Goal: Task Accomplishment & Management: Manage account settings

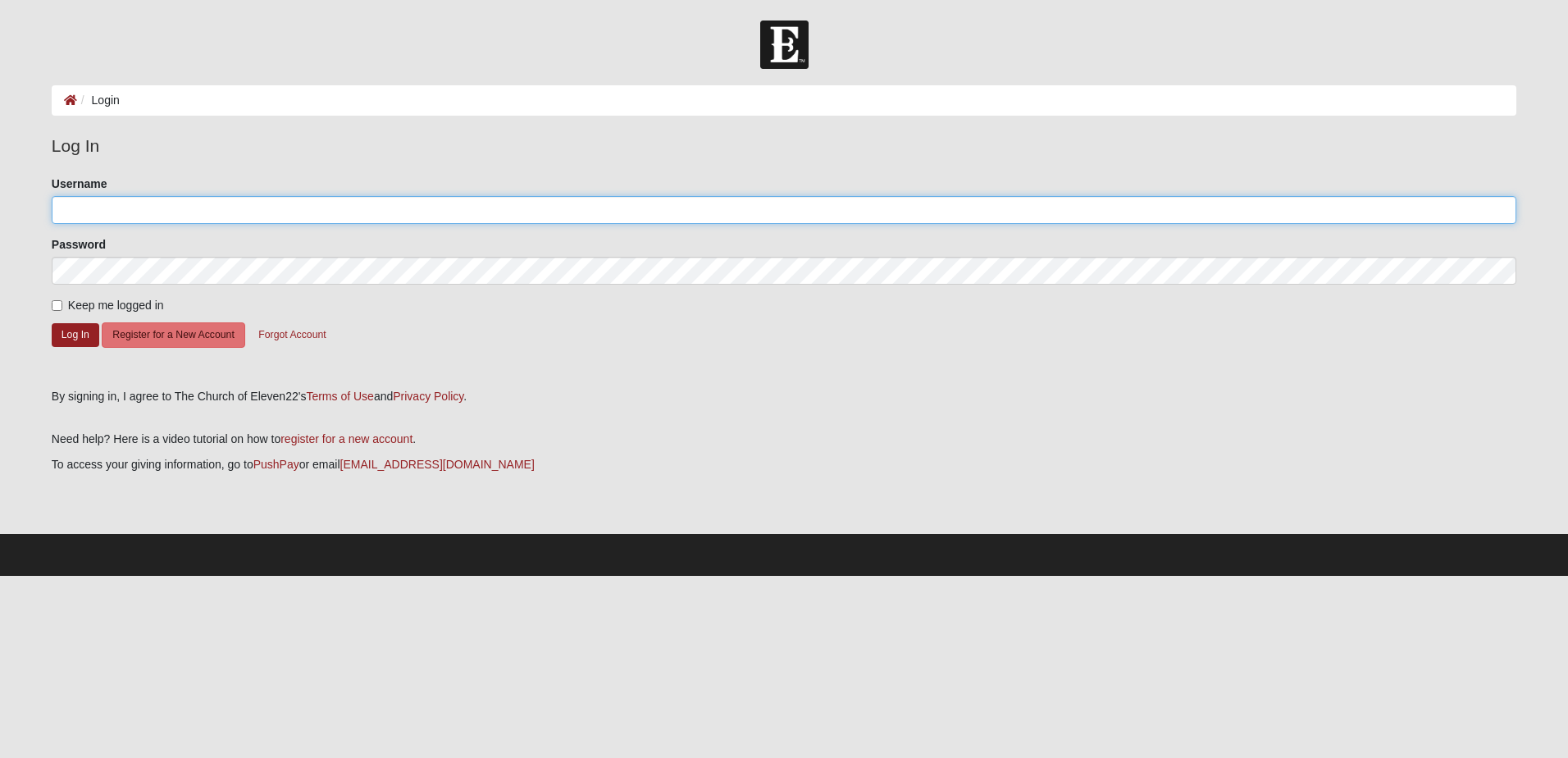
click at [167, 208] on input "Username" at bounding box center [784, 209] width 1465 height 28
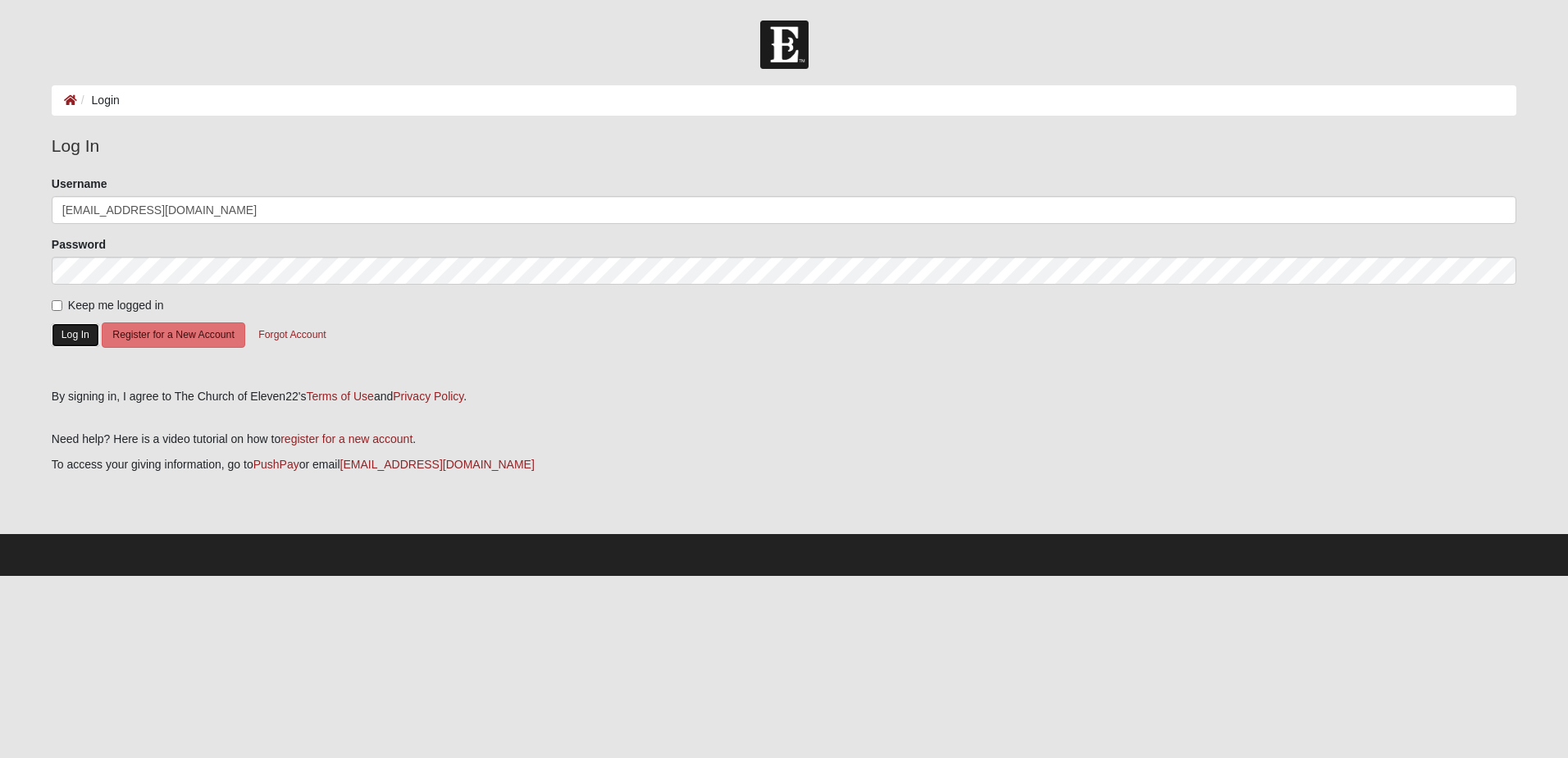
click at [77, 331] on button "Log In" at bounding box center [75, 334] width 48 height 24
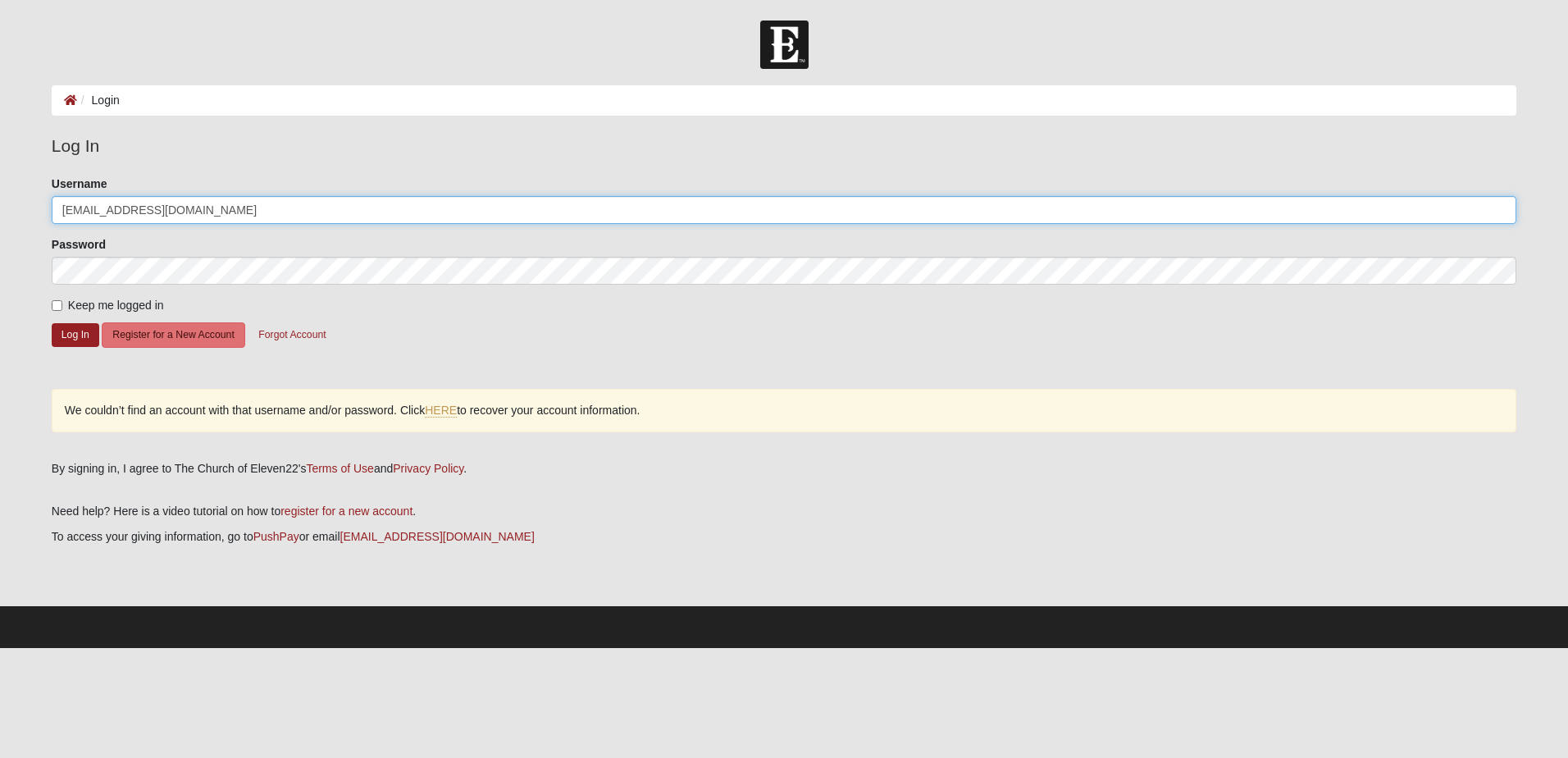
drag, startPoint x: 275, startPoint y: 204, endPoint x: -148, endPoint y: 209, distance: 423.0
click at [0, 209] on html "Log In Login Login Error Log In Please correct the following: Username rhutchin…" at bounding box center [784, 324] width 1568 height 648
type input "robhutch4"
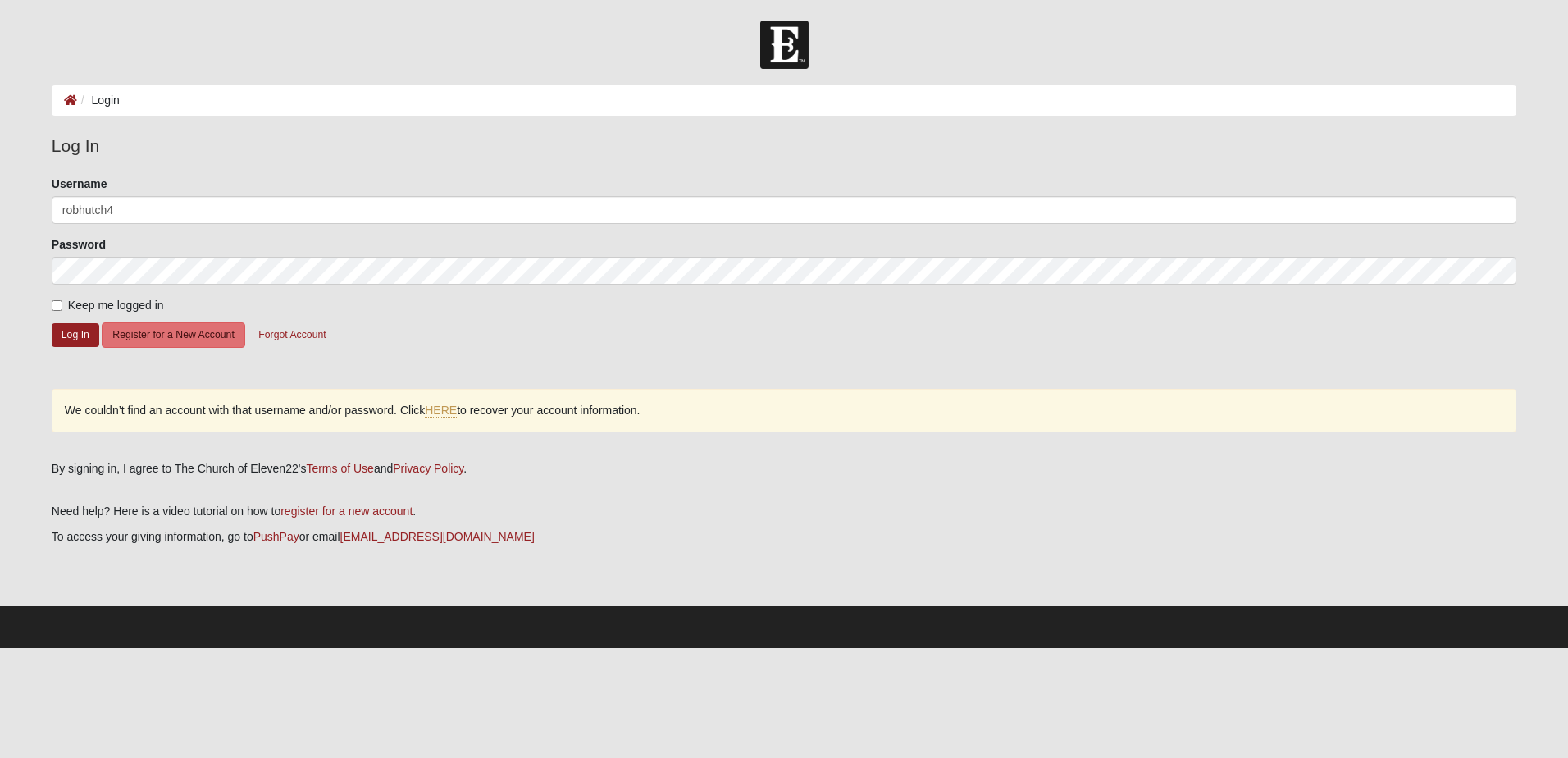
click at [73, 299] on span "Keep me logged in" at bounding box center [116, 305] width 96 height 13
click at [63, 300] on input "Keep me logged in" at bounding box center [57, 305] width 11 height 11
checkbox input "true"
click at [73, 333] on button "Log In" at bounding box center [75, 334] width 48 height 24
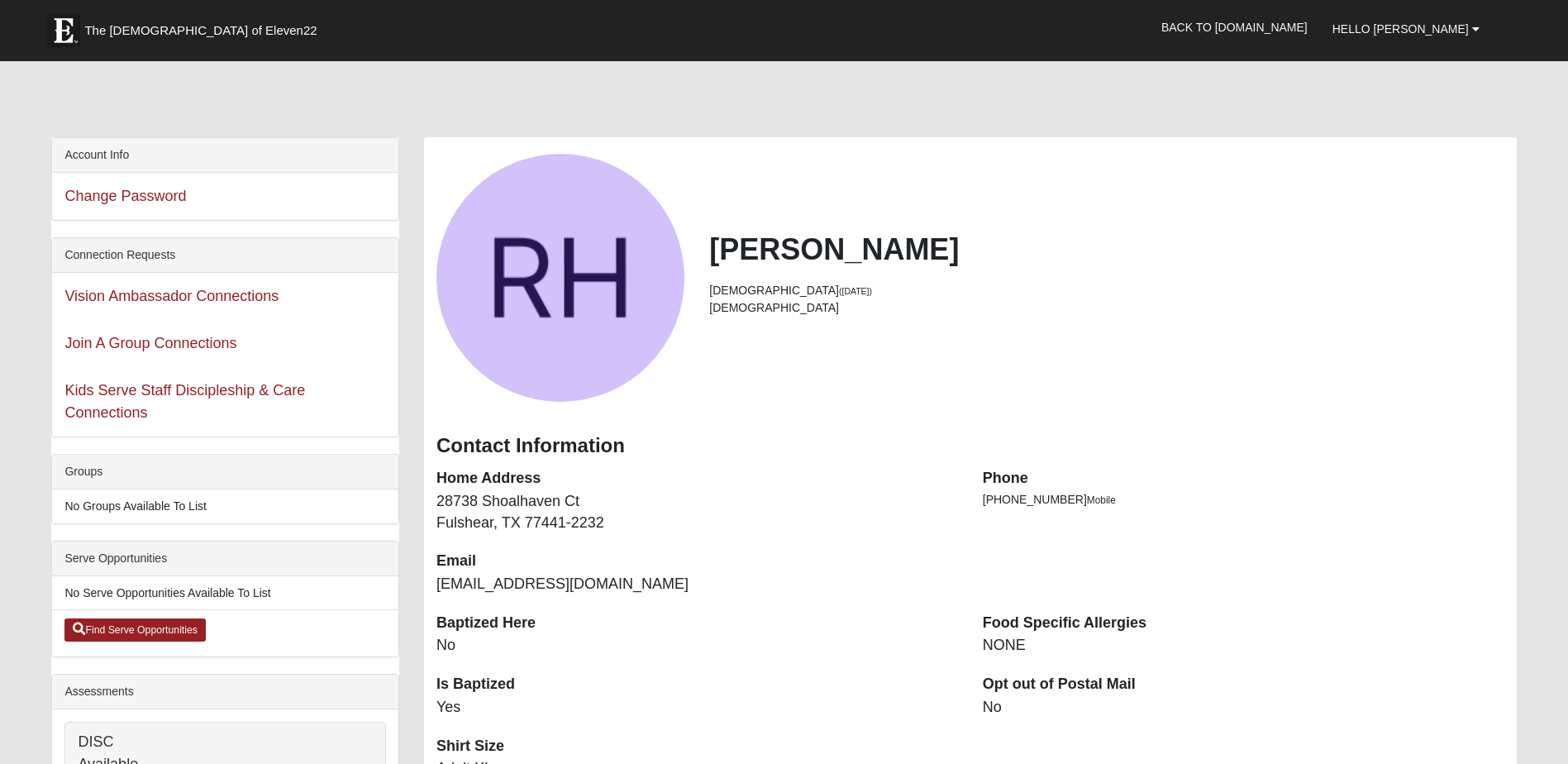
drag, startPoint x: 712, startPoint y: 293, endPoint x: 784, endPoint y: 324, distance: 78.4
click at [784, 324] on div "Rob Hutchinson 49 years old (4/28/1976) Male" at bounding box center [1106, 277] width 820 height 93
drag, startPoint x: 784, startPoint y: 324, endPoint x: 795, endPoint y: 320, distance: 11.7
click at [785, 324] on div "Rob Hutchinson 49 years old (4/28/1976) Male" at bounding box center [1106, 277] width 820 height 93
click at [1466, 34] on span "Hello Rob" at bounding box center [1401, 29] width 136 height 13
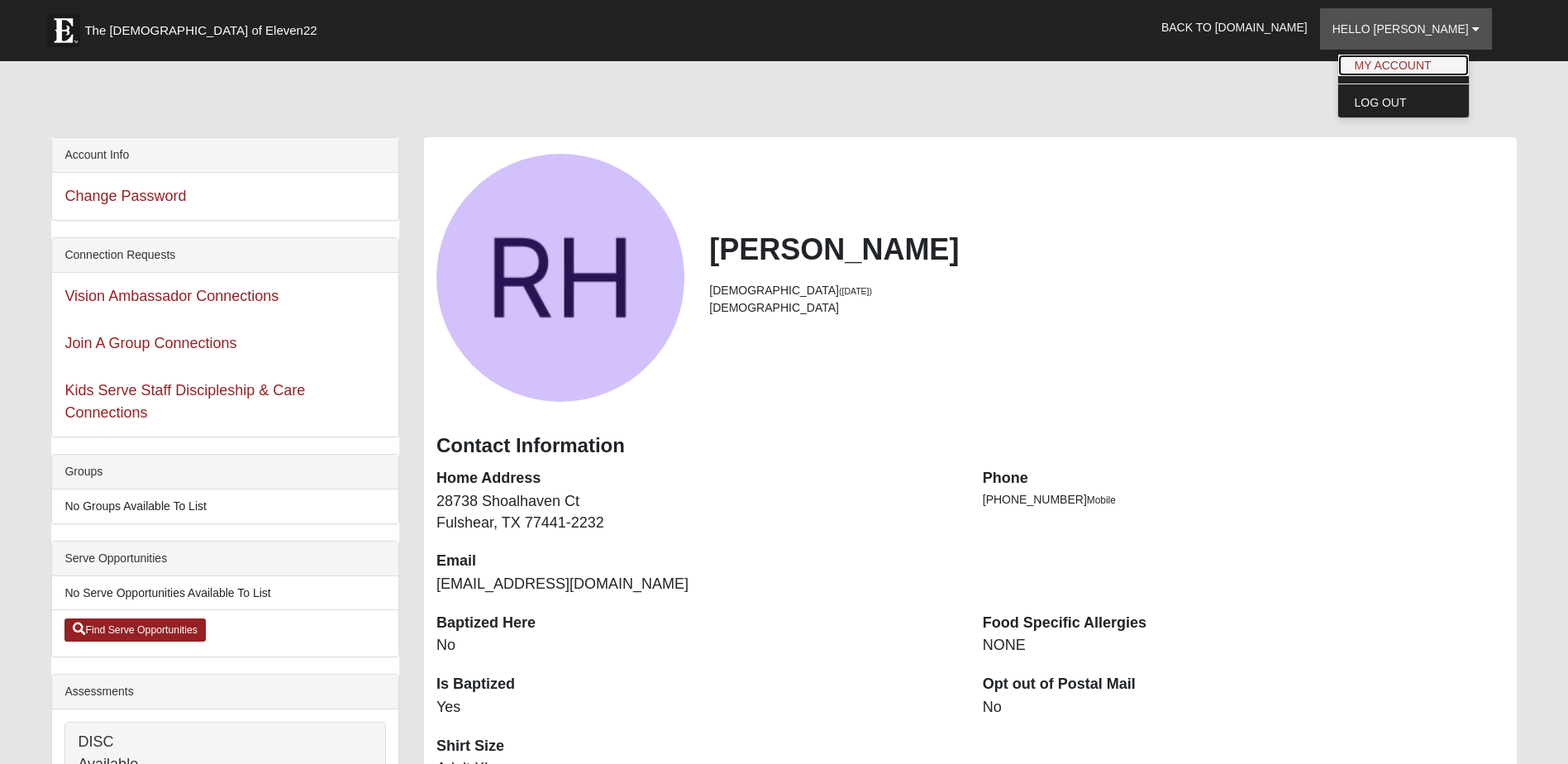
click at [1440, 64] on link "My Account" at bounding box center [1403, 66] width 130 height 22
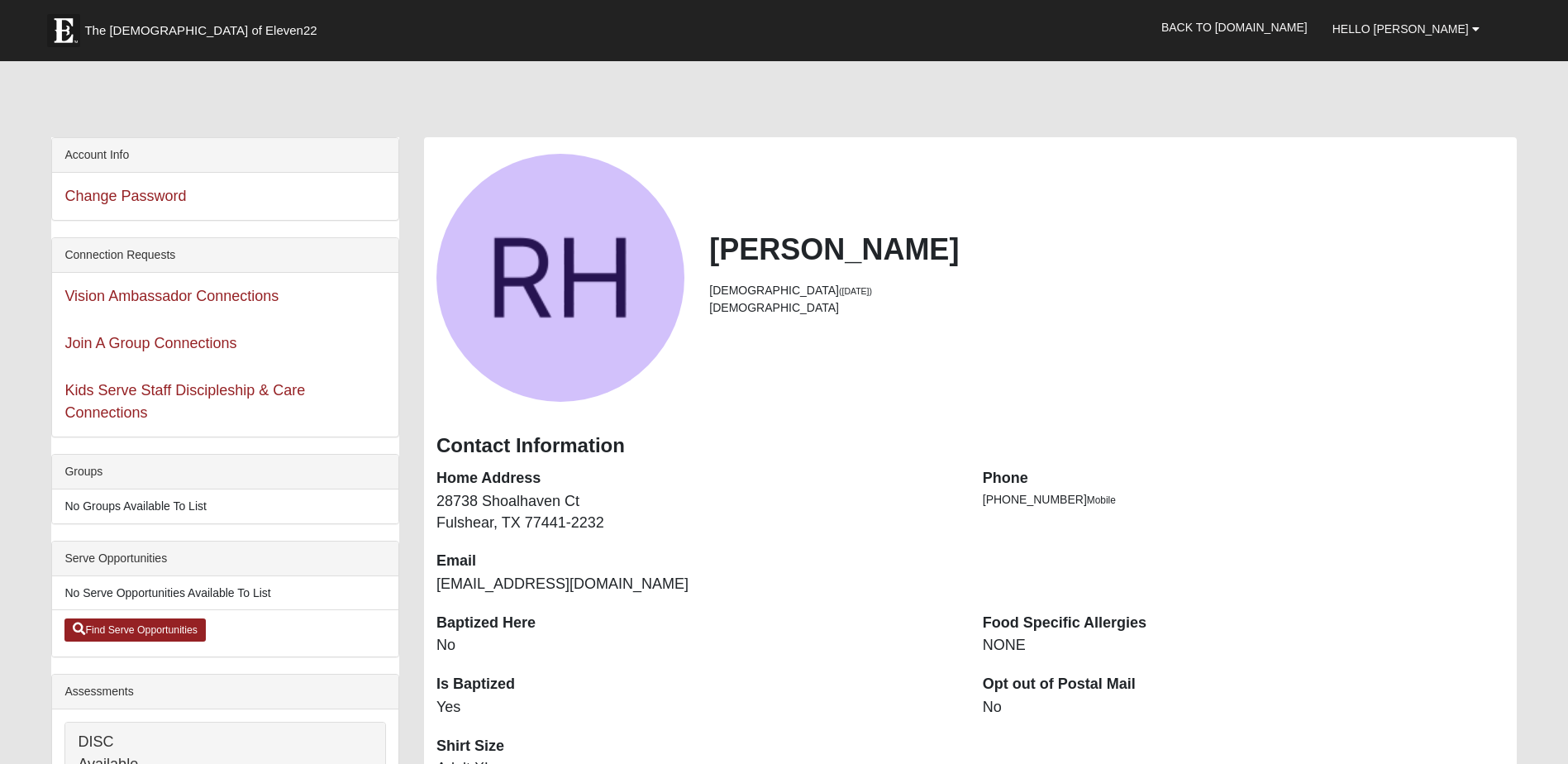
drag, startPoint x: 721, startPoint y: 238, endPoint x: 971, endPoint y: 259, distance: 250.9
click at [971, 259] on h2 "[PERSON_NAME]" at bounding box center [1106, 249] width 795 height 35
click at [971, 259] on h2 "Rob Hutchinson" at bounding box center [1106, 249] width 795 height 35
click at [1450, 29] on span "Hello Rob" at bounding box center [1401, 29] width 136 height 13
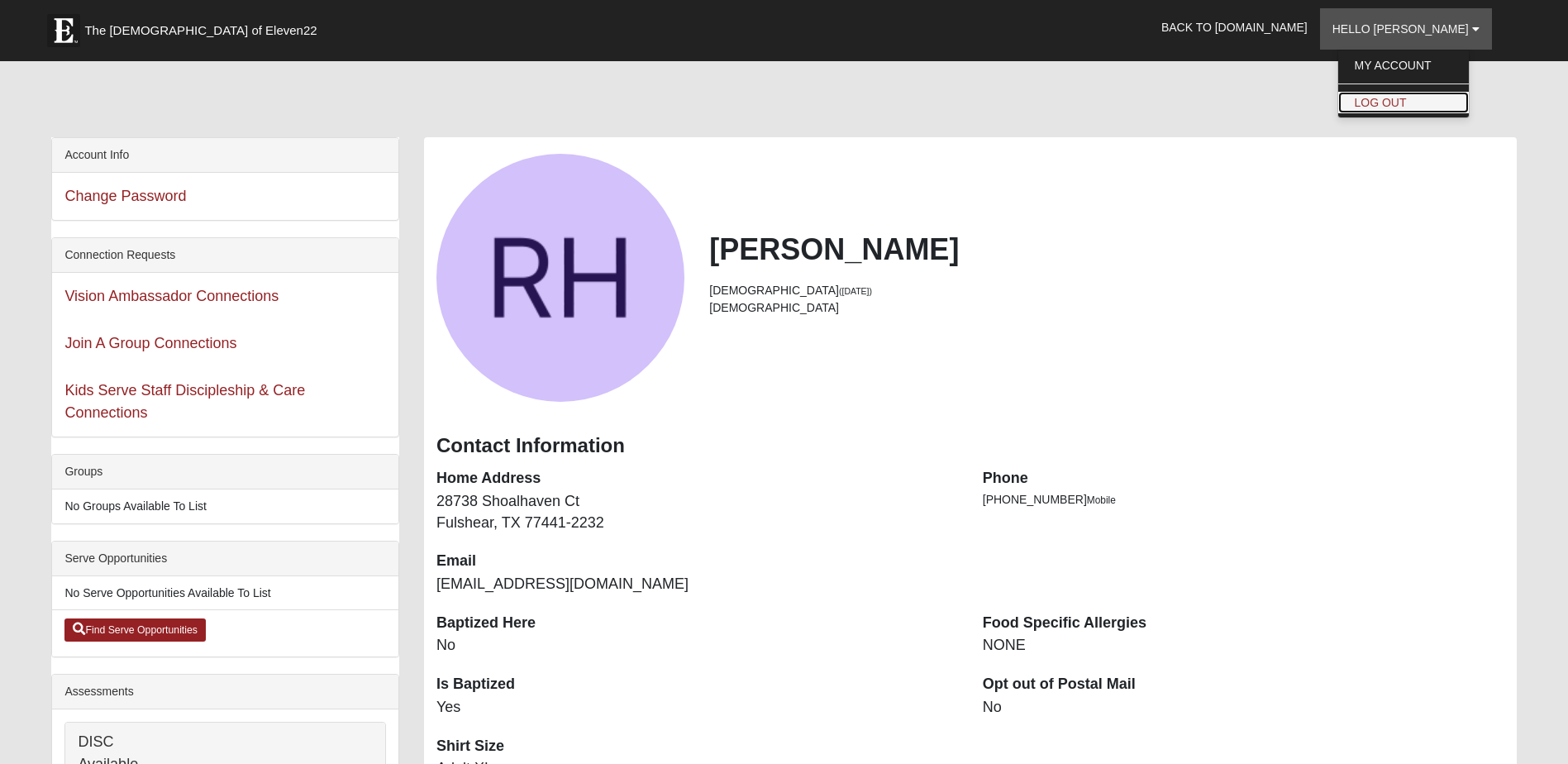
click at [1418, 108] on link "Log Out" at bounding box center [1403, 103] width 130 height 22
